Goal: Use online tool/utility

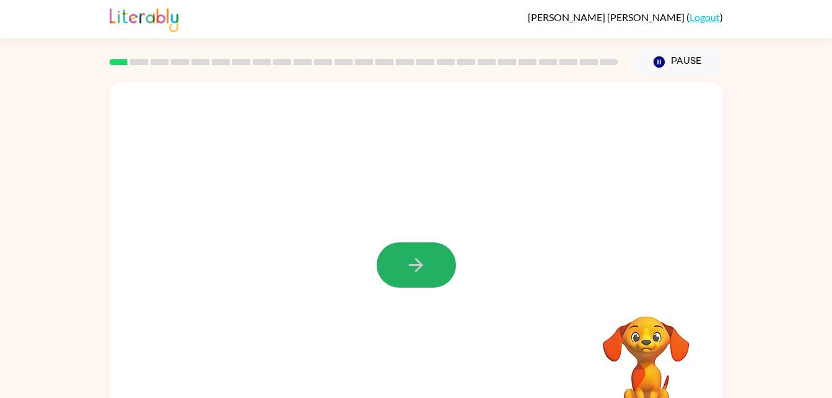
click at [424, 272] on icon "button" at bounding box center [416, 265] width 22 height 22
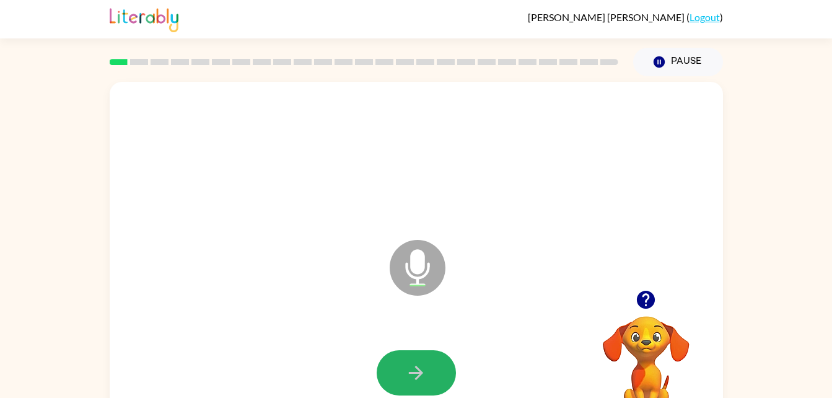
click at [407, 373] on icon "button" at bounding box center [416, 373] width 22 height 22
click at [405, 388] on button "button" at bounding box center [416, 372] width 79 height 45
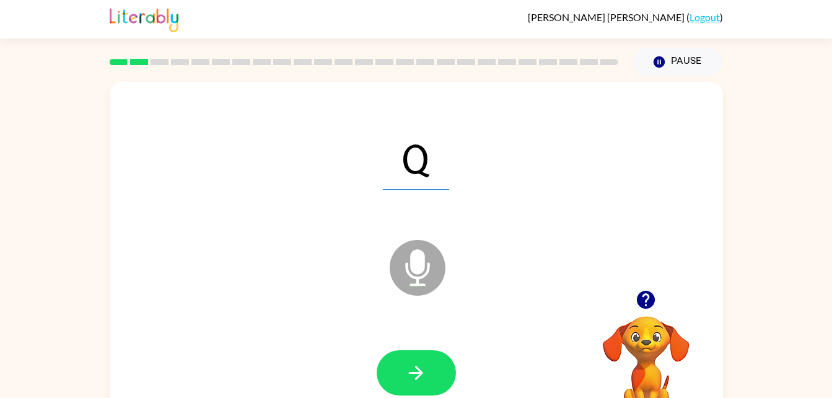
click at [418, 370] on icon "button" at bounding box center [416, 373] width 22 height 22
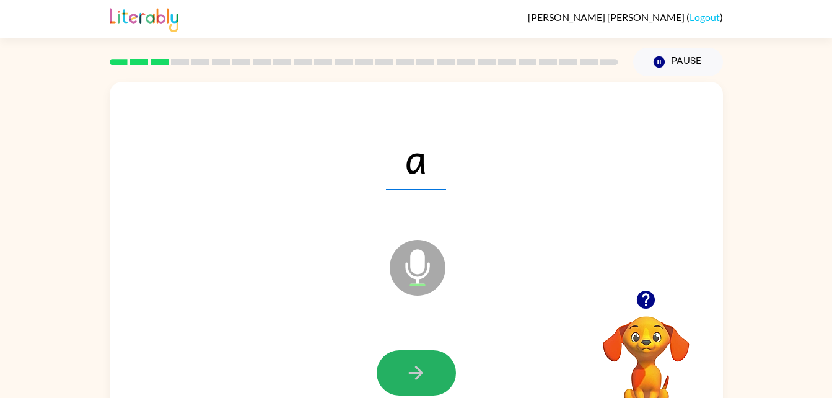
click at [401, 369] on button "button" at bounding box center [416, 372] width 79 height 45
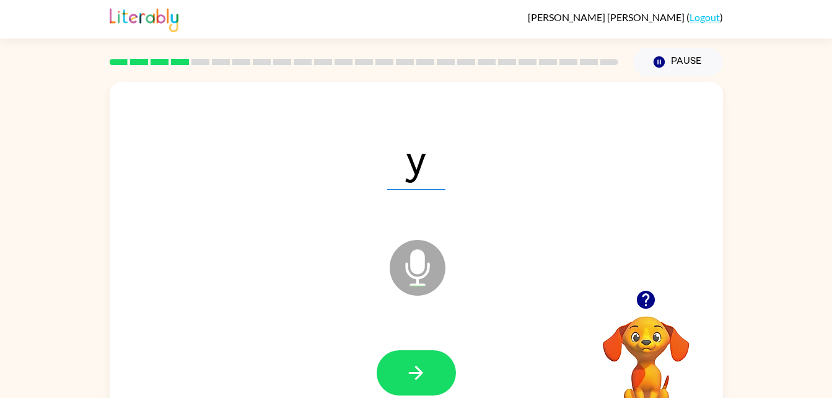
click at [414, 370] on icon "button" at bounding box center [416, 373] width 22 height 22
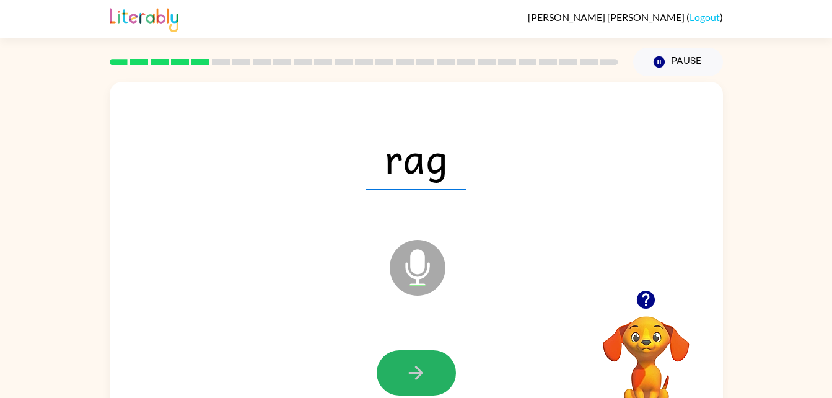
click at [428, 373] on button "button" at bounding box center [416, 372] width 79 height 45
click at [416, 371] on icon "button" at bounding box center [416, 373] width 22 height 22
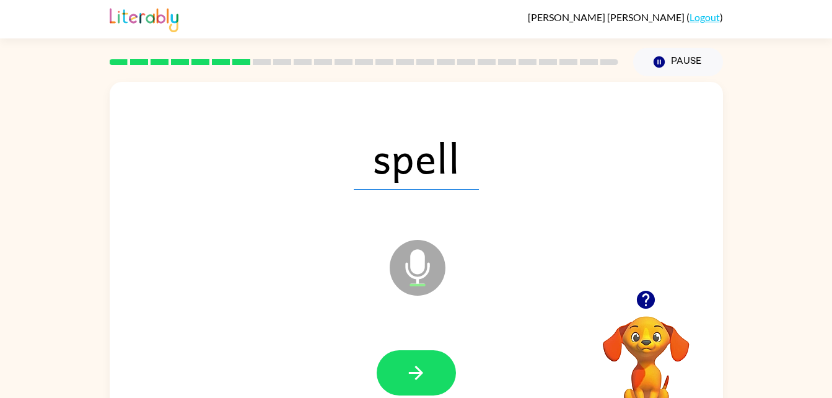
click at [406, 359] on button "button" at bounding box center [416, 372] width 79 height 45
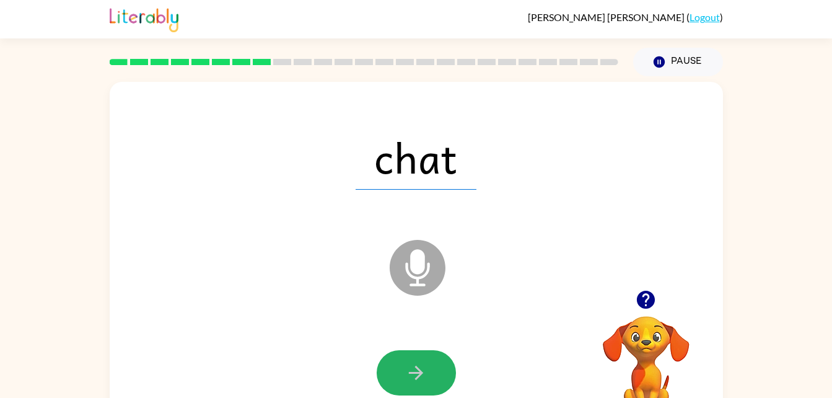
click at [414, 368] on icon "button" at bounding box center [416, 373] width 22 height 22
click at [420, 376] on icon "button" at bounding box center [416, 373] width 22 height 22
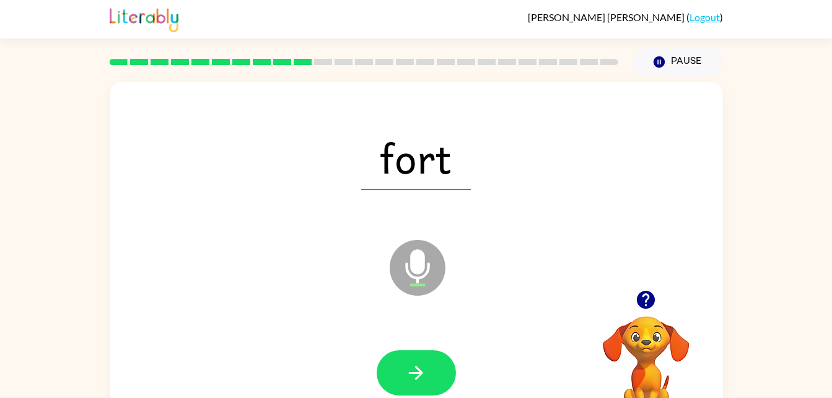
click at [385, 367] on button "button" at bounding box center [416, 372] width 79 height 45
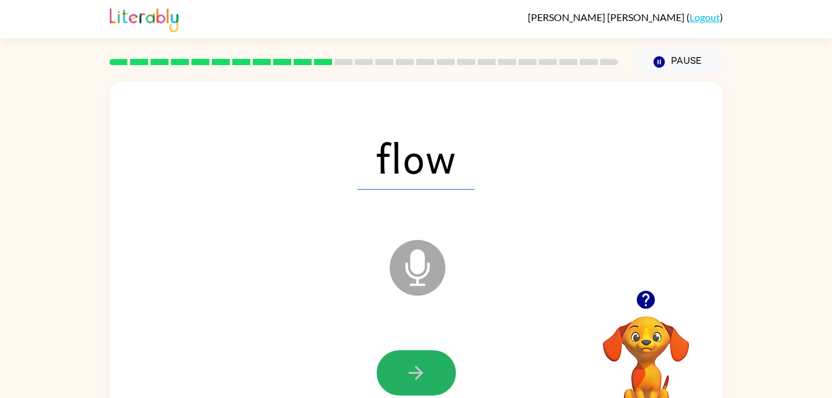
click at [432, 381] on button "button" at bounding box center [416, 372] width 79 height 45
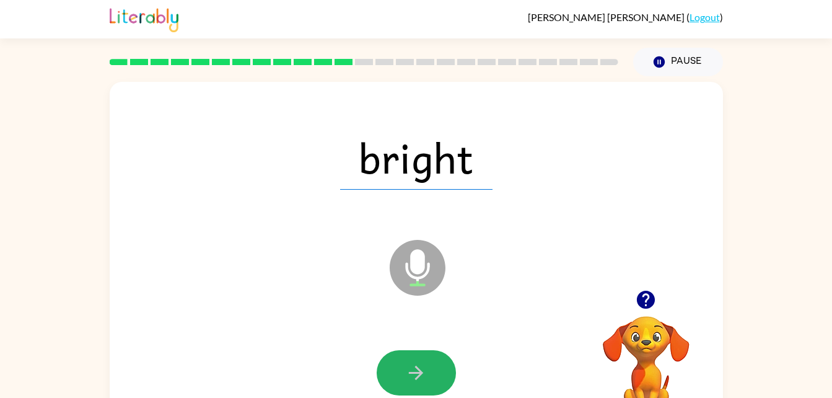
click at [416, 372] on icon "button" at bounding box center [416, 372] width 14 height 14
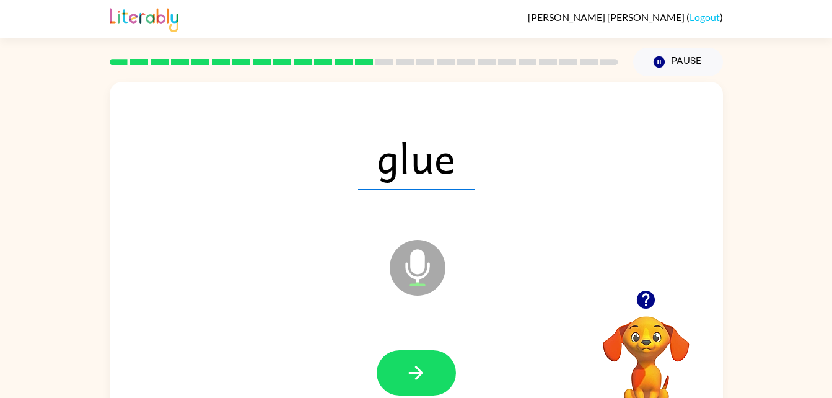
click at [416, 372] on icon "button" at bounding box center [416, 372] width 14 height 14
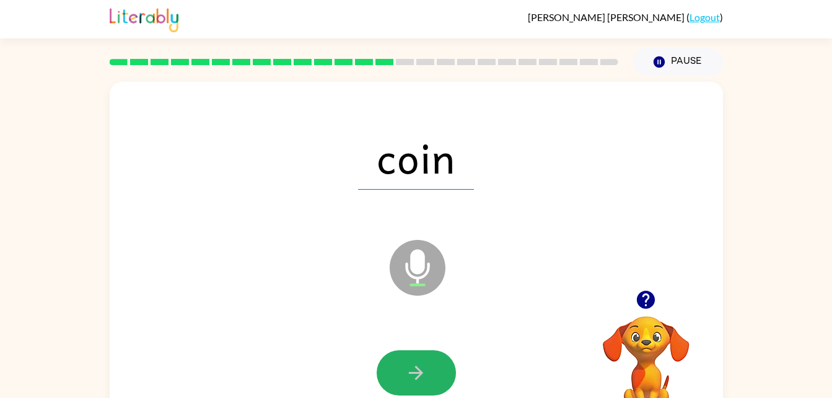
click at [416, 372] on icon "button" at bounding box center [416, 372] width 14 height 14
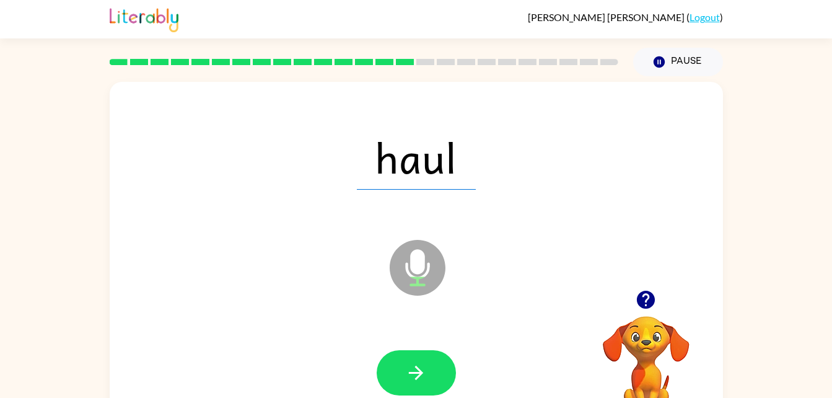
click at [416, 372] on icon "button" at bounding box center [416, 372] width 14 height 14
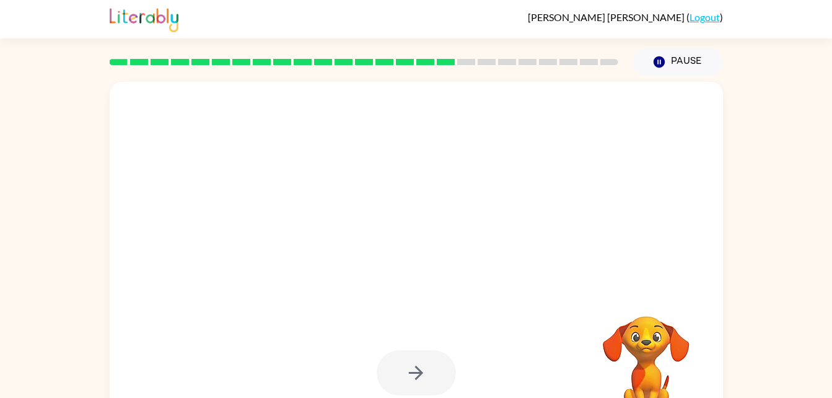
drag, startPoint x: 484, startPoint y: 318, endPoint x: 502, endPoint y: 307, distance: 20.8
click at [502, 307] on div at bounding box center [416, 259] width 613 height 354
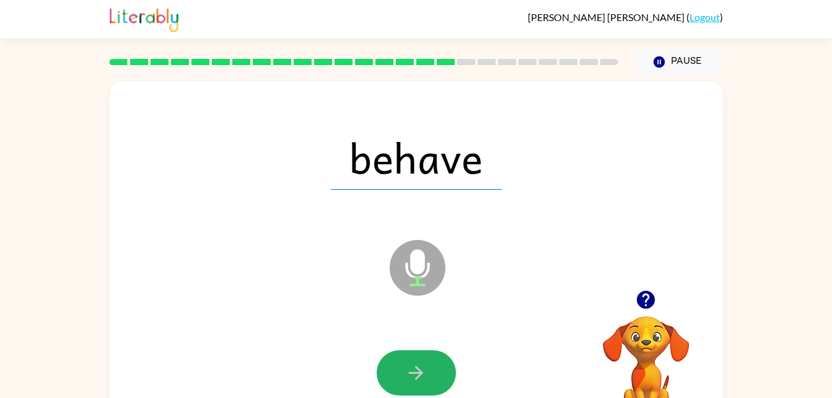
click at [398, 374] on button "button" at bounding box center [416, 372] width 79 height 45
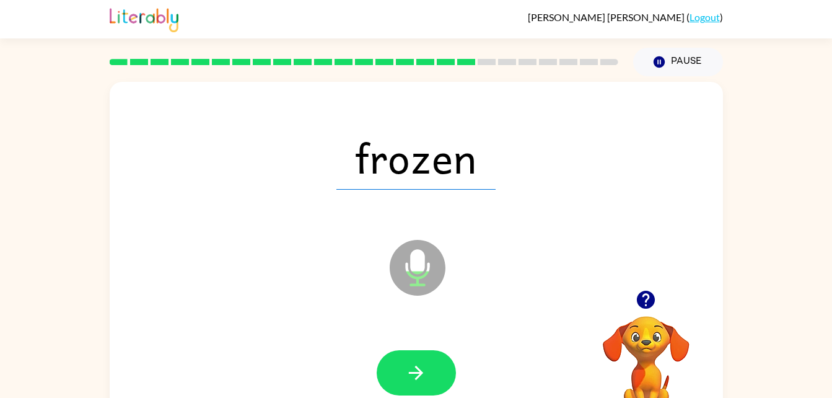
click at [398, 374] on button "button" at bounding box center [416, 372] width 79 height 45
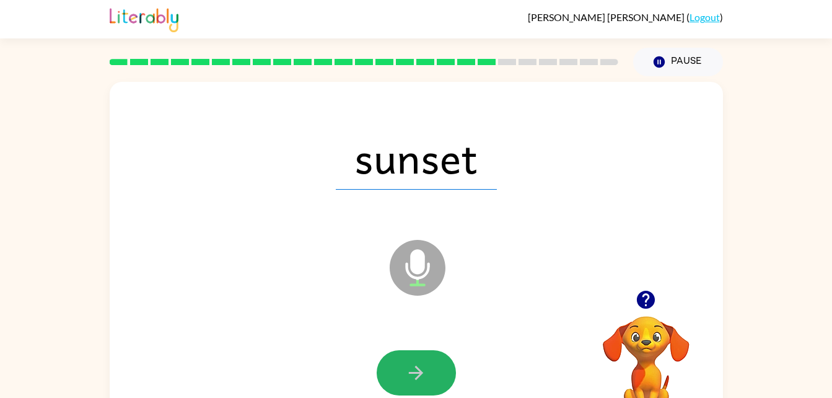
click at [418, 367] on icon "button" at bounding box center [416, 373] width 22 height 22
click at [414, 373] on icon "button" at bounding box center [416, 372] width 14 height 14
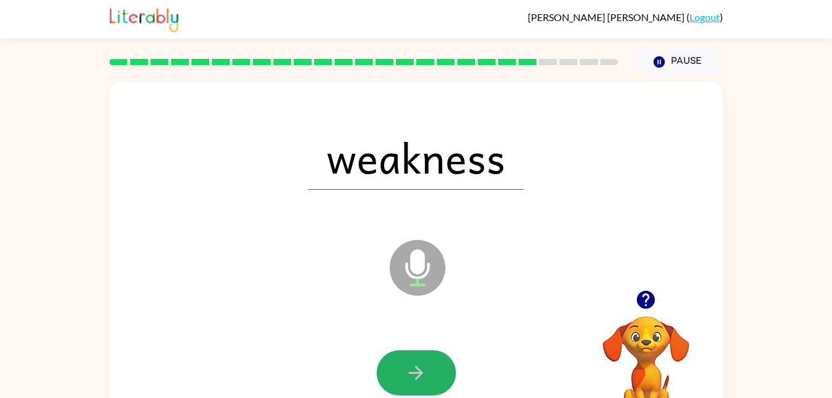
click at [414, 373] on icon "button" at bounding box center [416, 372] width 14 height 14
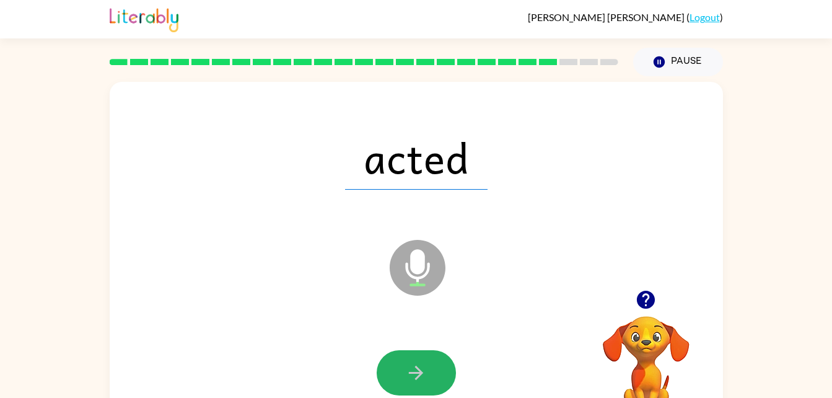
click at [414, 373] on icon "button" at bounding box center [416, 372] width 14 height 14
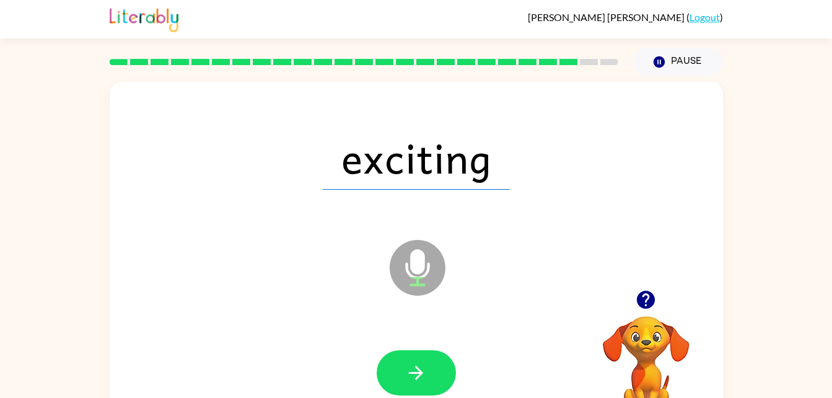
click at [414, 373] on icon "button" at bounding box center [416, 372] width 14 height 14
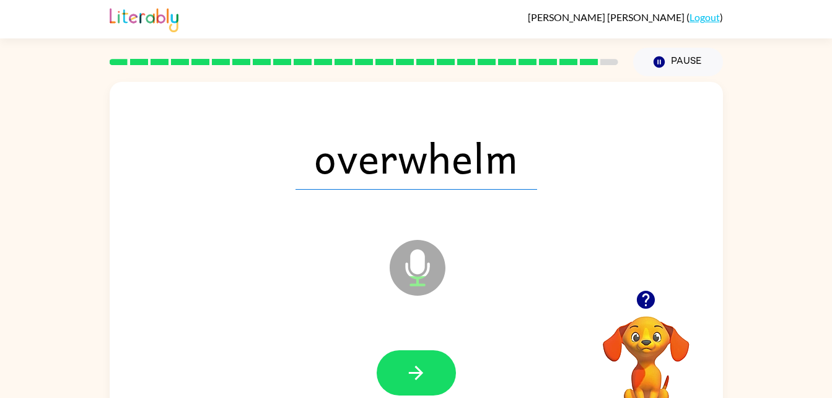
click at [414, 373] on icon "button" at bounding box center [416, 372] width 14 height 14
